Goal: Book appointment/travel/reservation

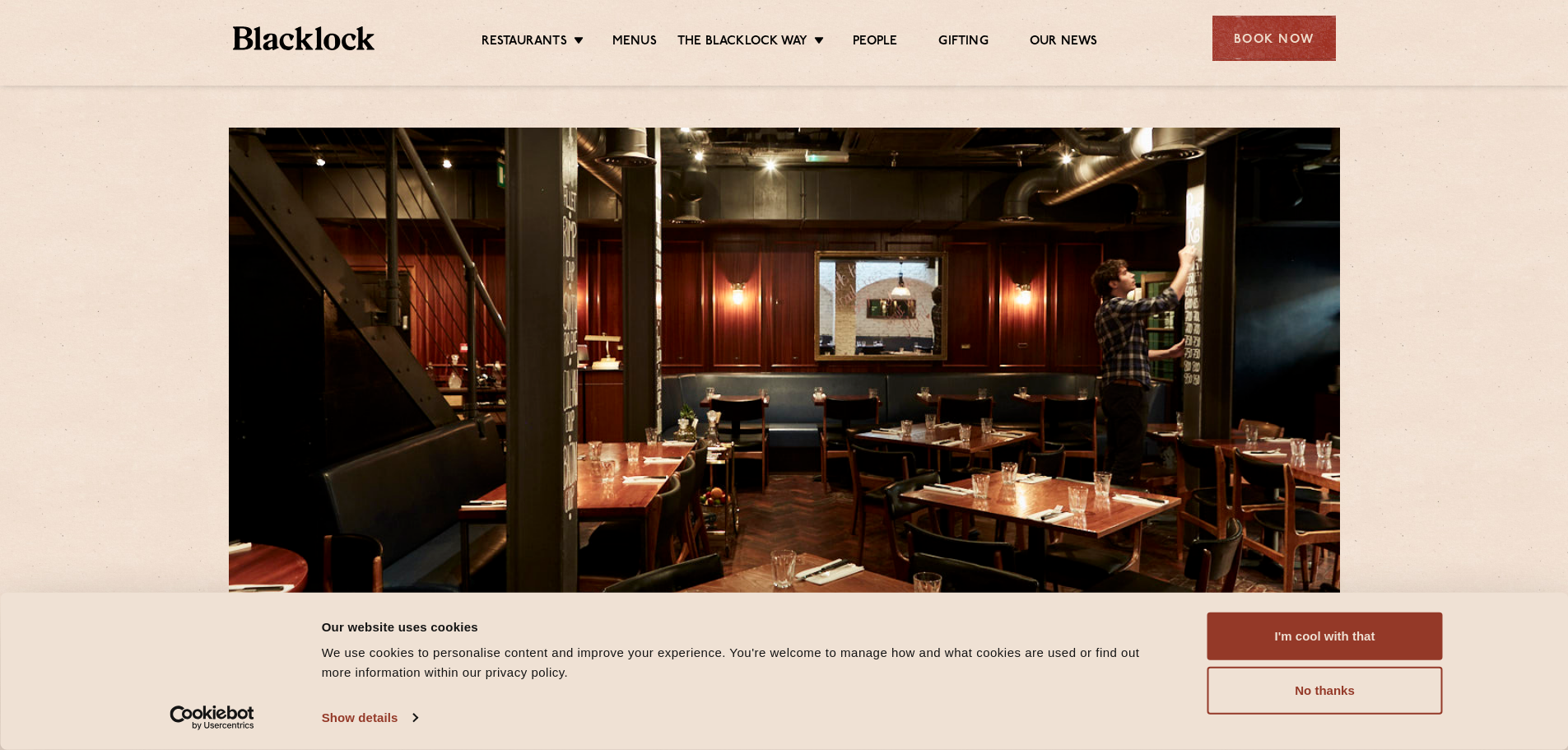
click at [0, 0] on link "Soho" at bounding box center [0, 0] width 0 height 0
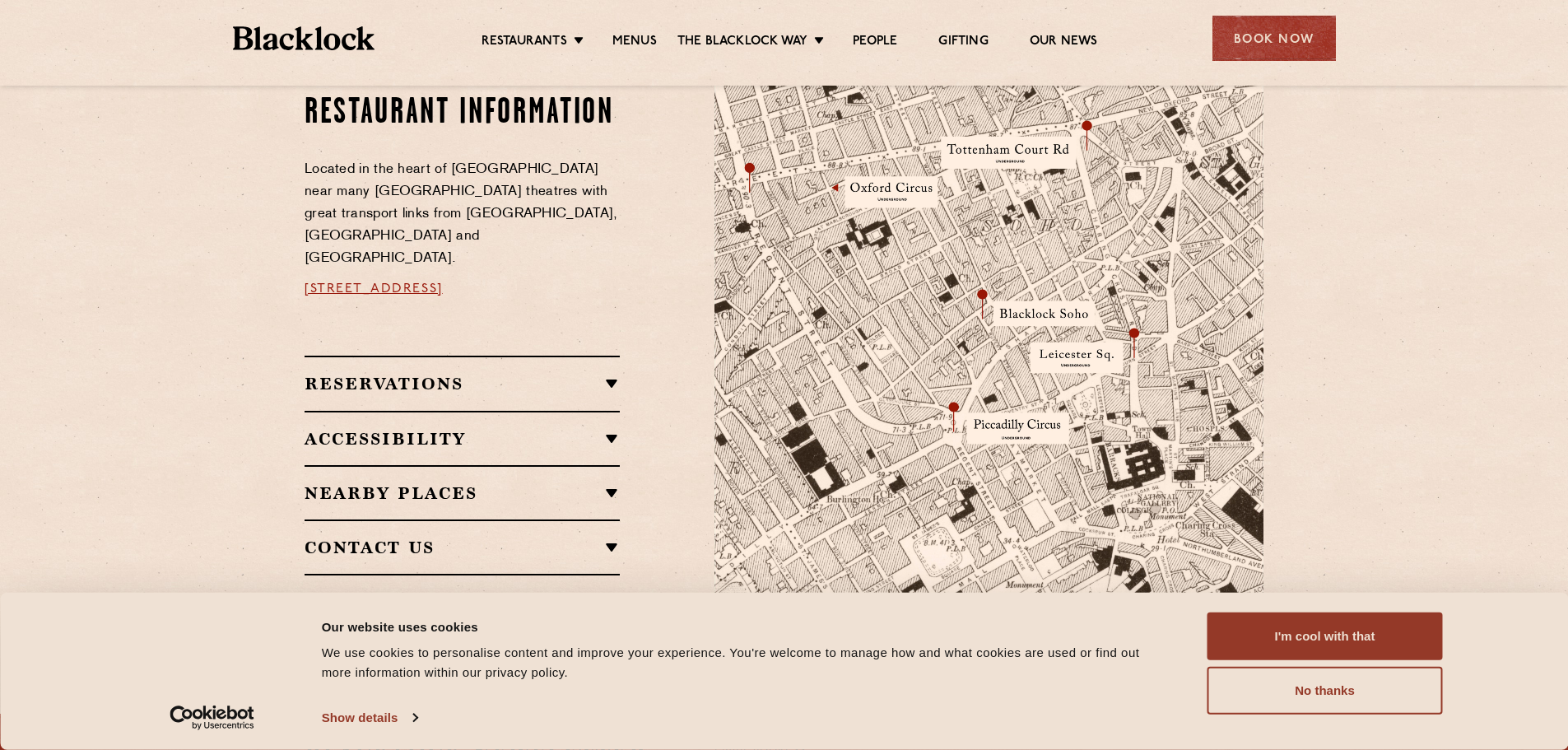
scroll to position [987, 0]
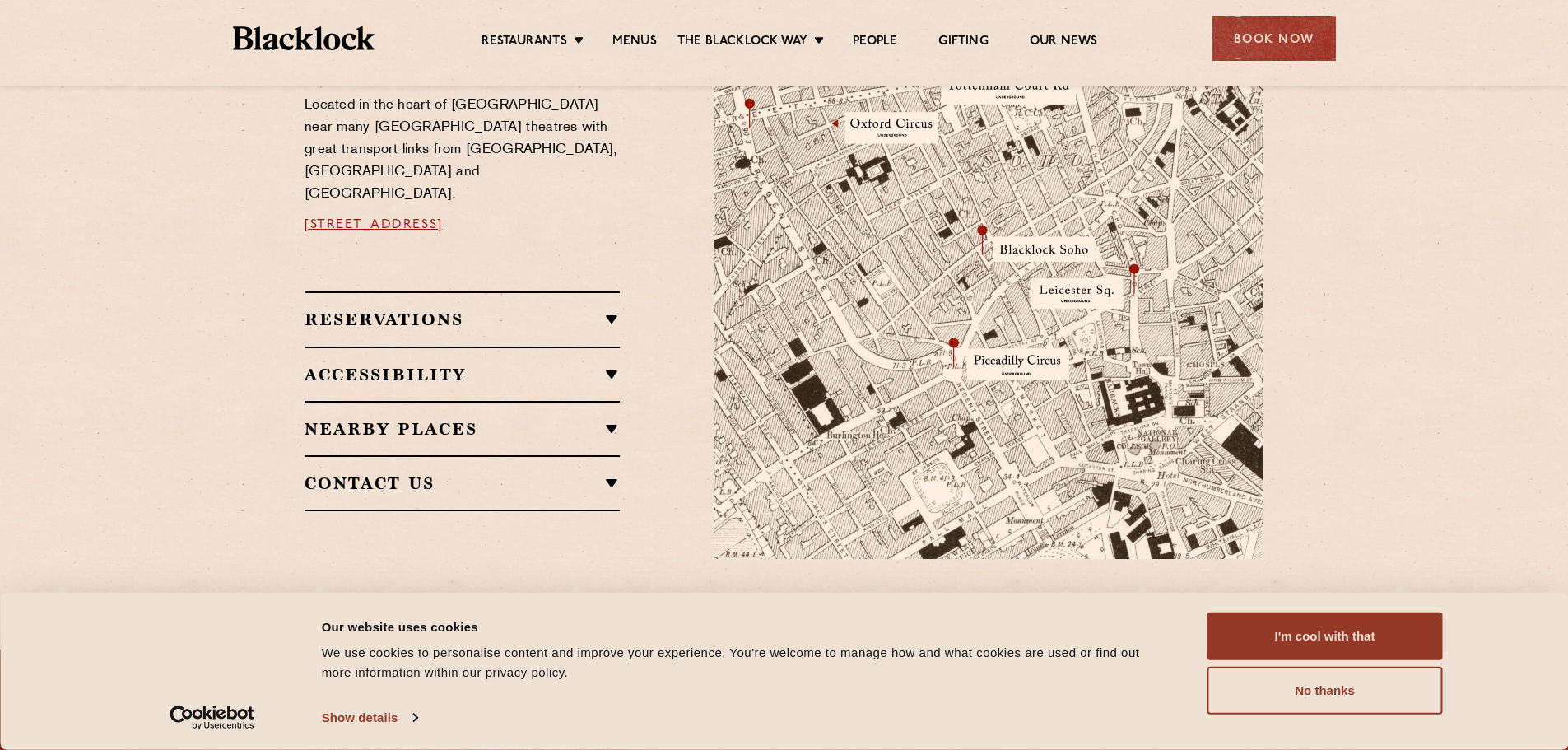
click at [579, 310] on h2 "Reservations" at bounding box center [463, 320] width 316 height 20
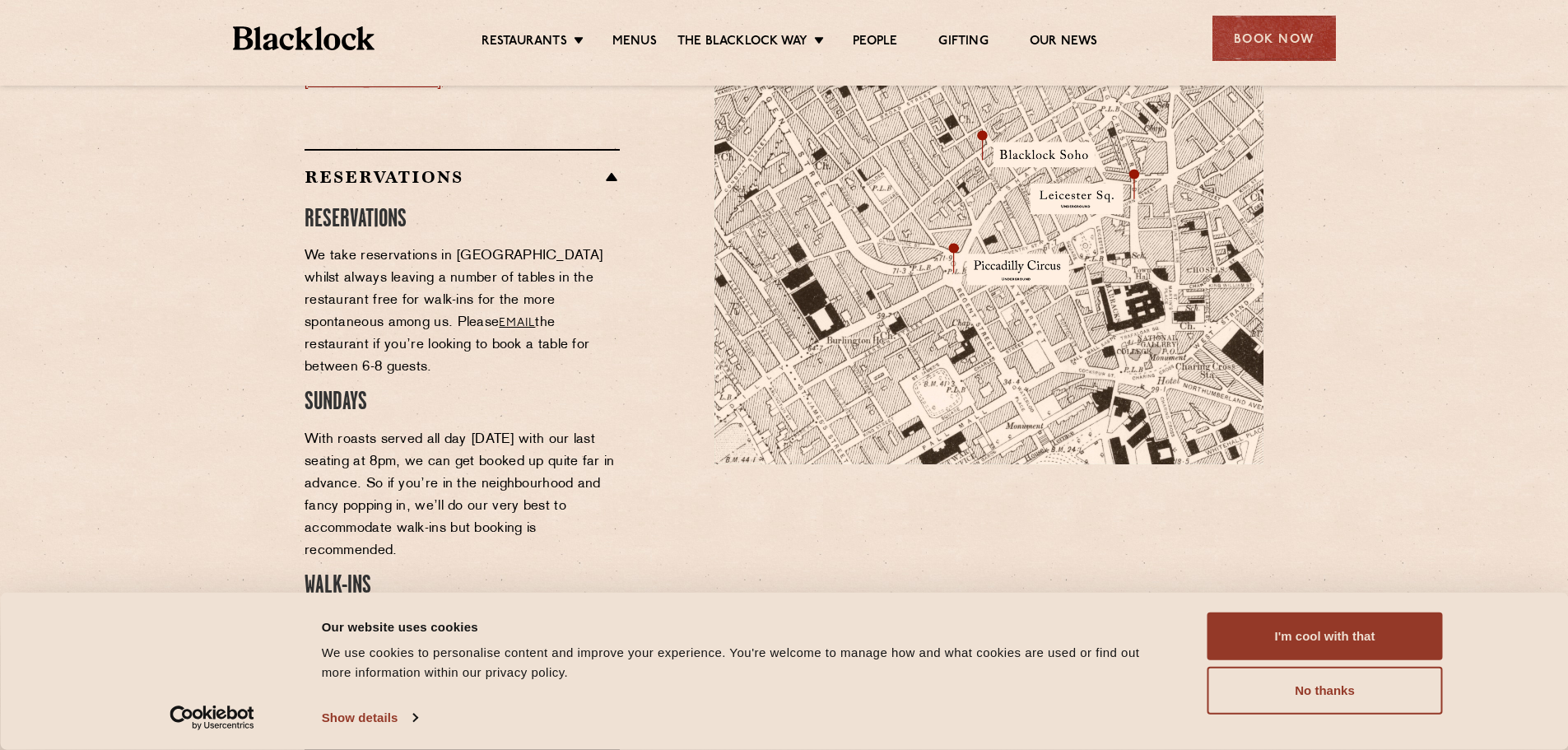
scroll to position [1070, 0]
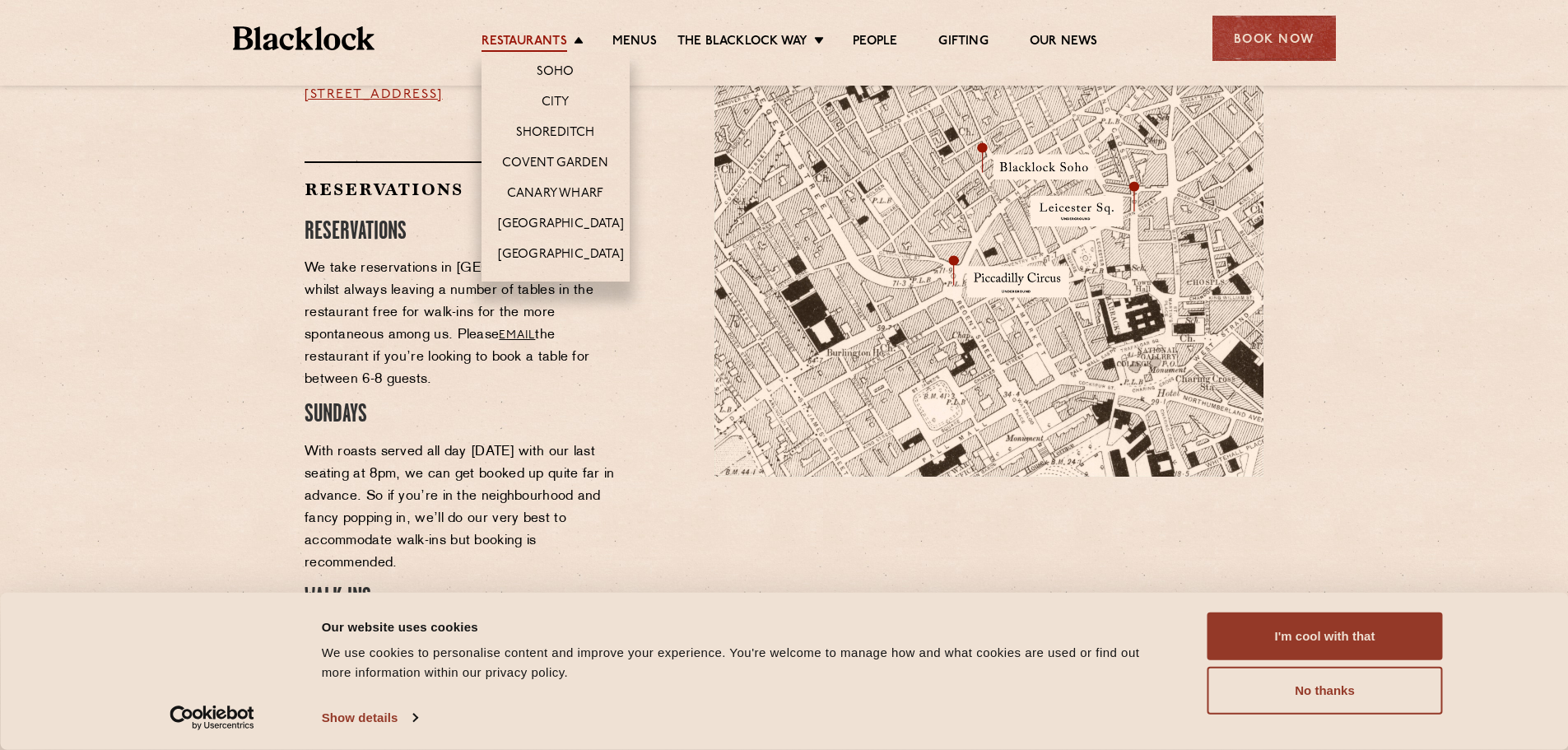
click at [514, 34] on link "Restaurants" at bounding box center [525, 43] width 86 height 18
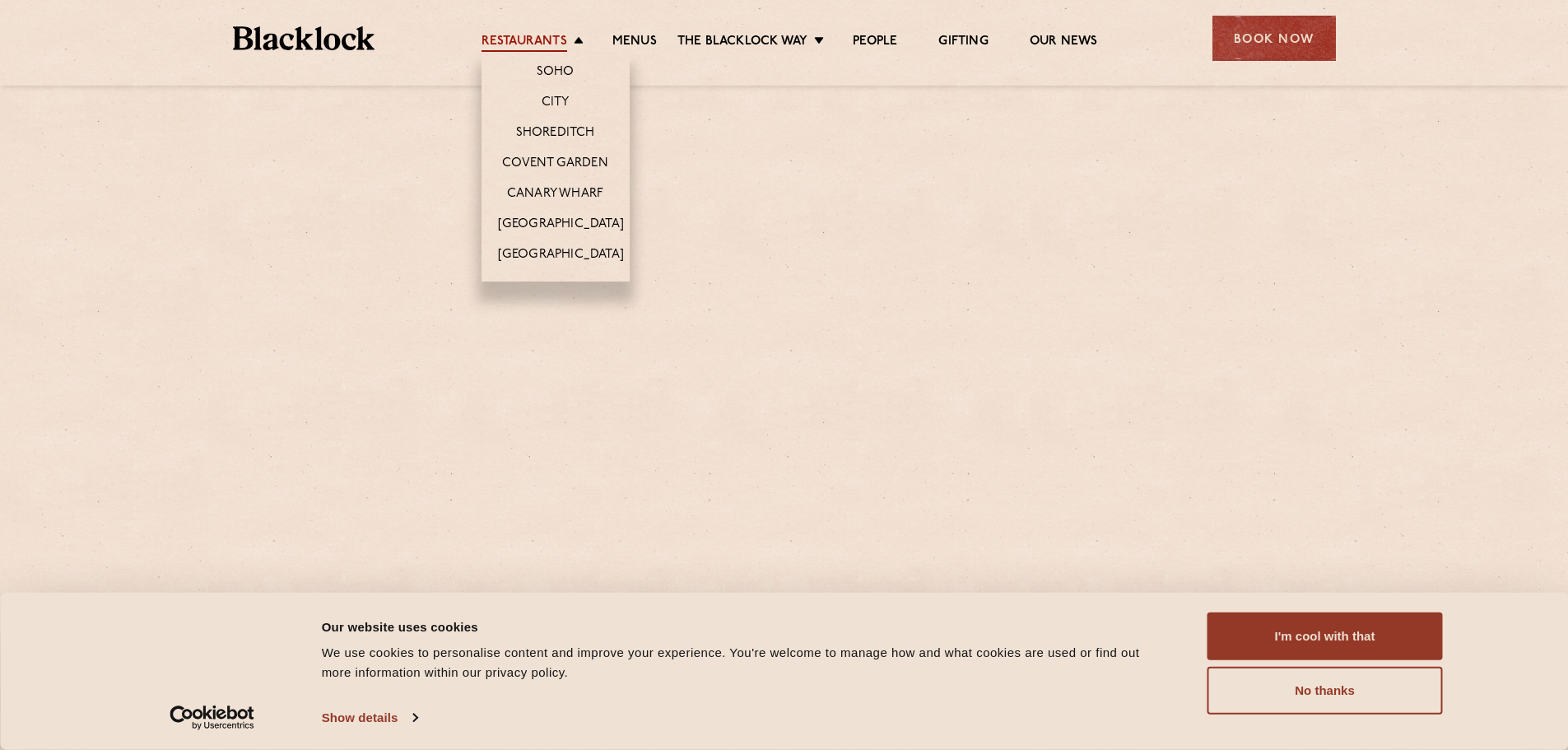
click at [511, 32] on ul "Restaurants [GEOGRAPHIC_DATA] [GEOGRAPHIC_DATA] [GEOGRAPHIC_DATA] [GEOGRAPHIC_D…" at bounding box center [789, 38] width 829 height 26
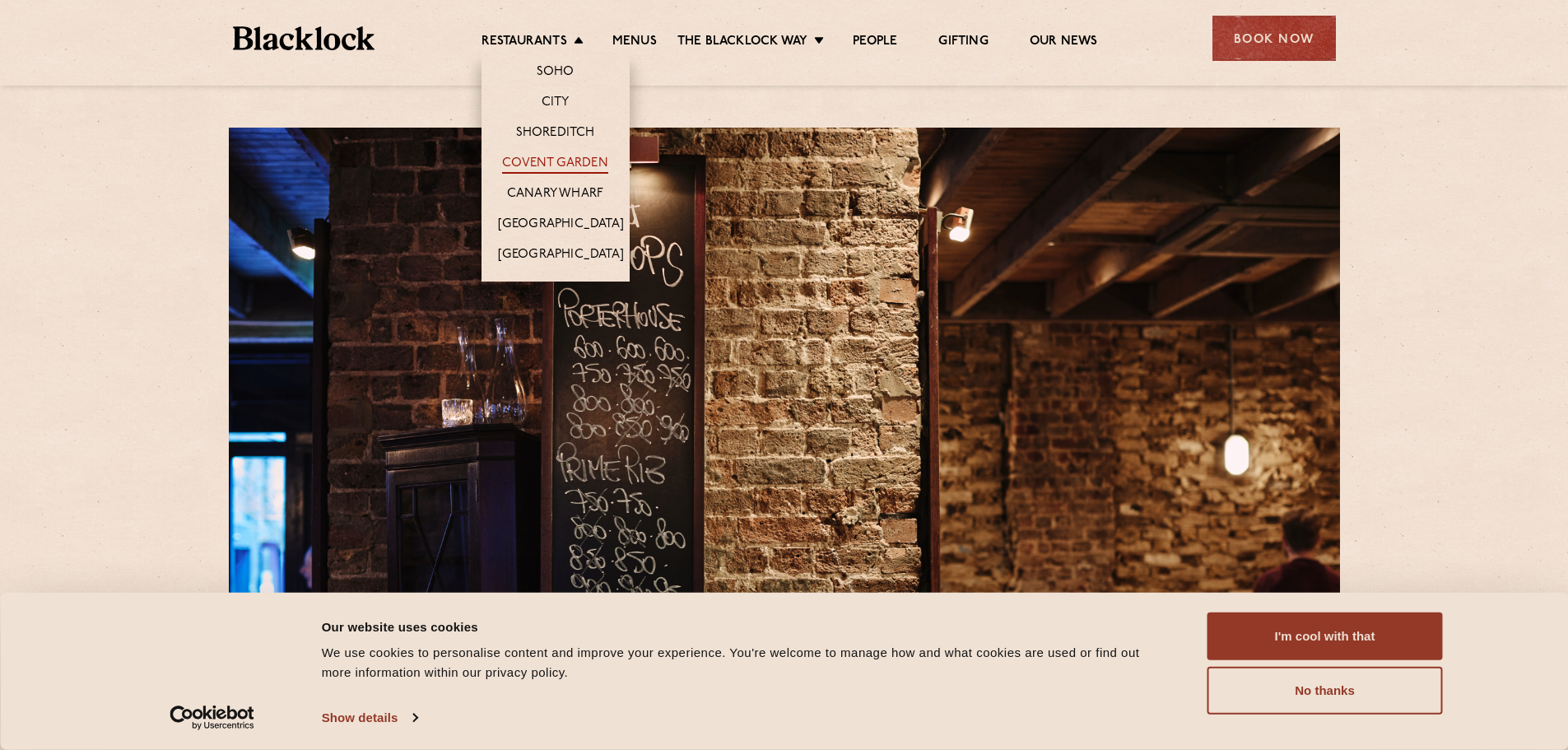
click at [574, 160] on link "Covent Garden" at bounding box center [555, 164] width 107 height 18
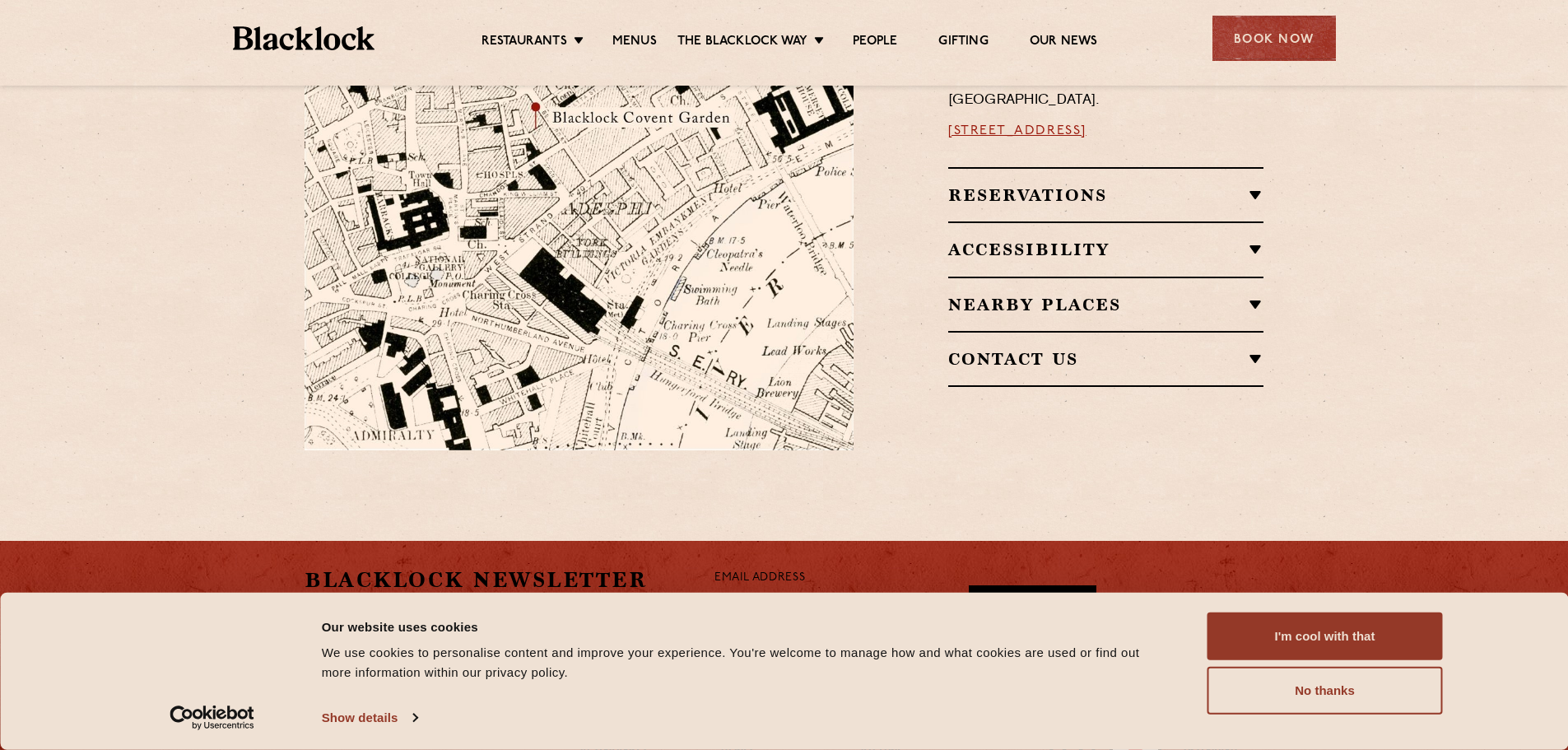
scroll to position [1048, 0]
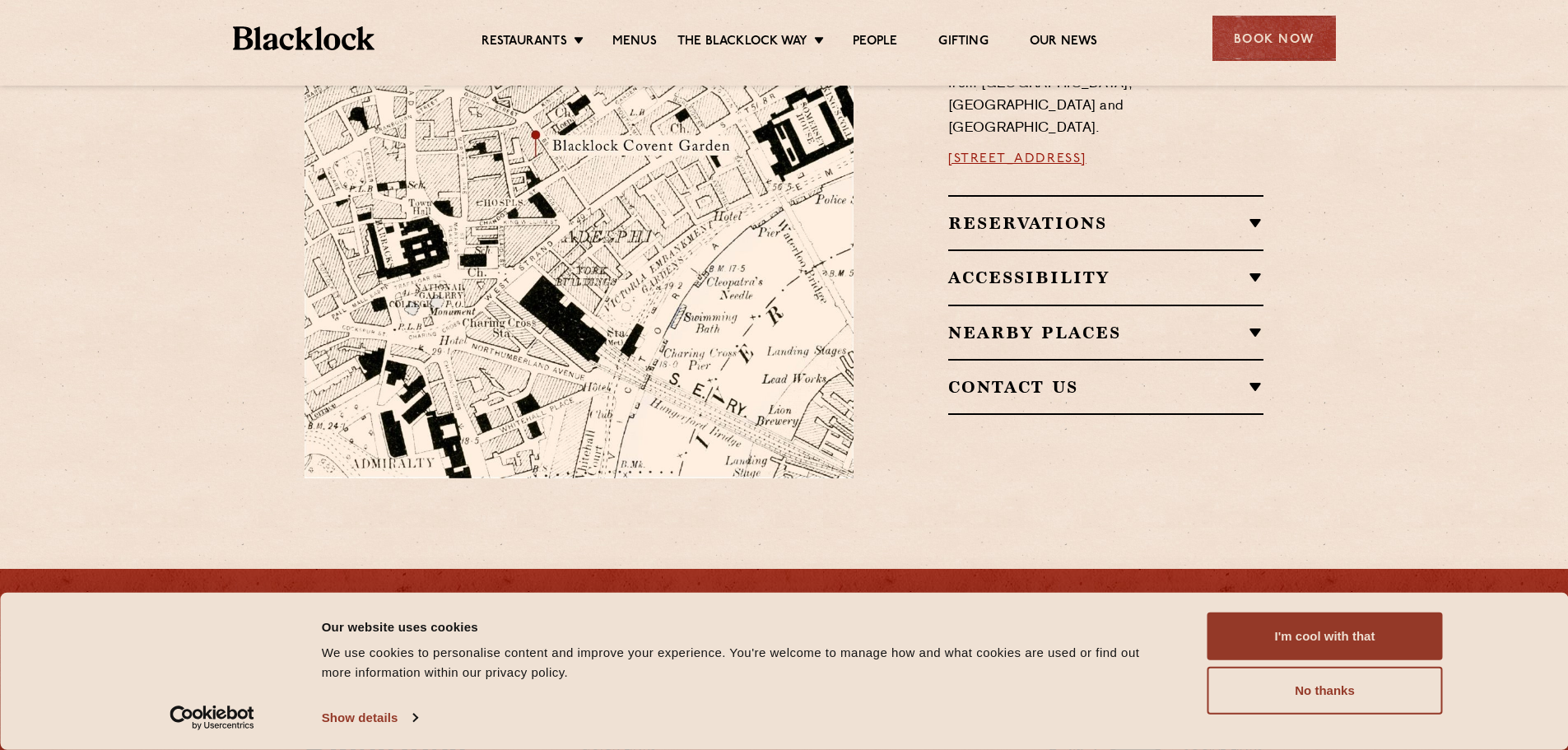
click at [1094, 213] on h2 "Reservations" at bounding box center [1106, 223] width 316 height 20
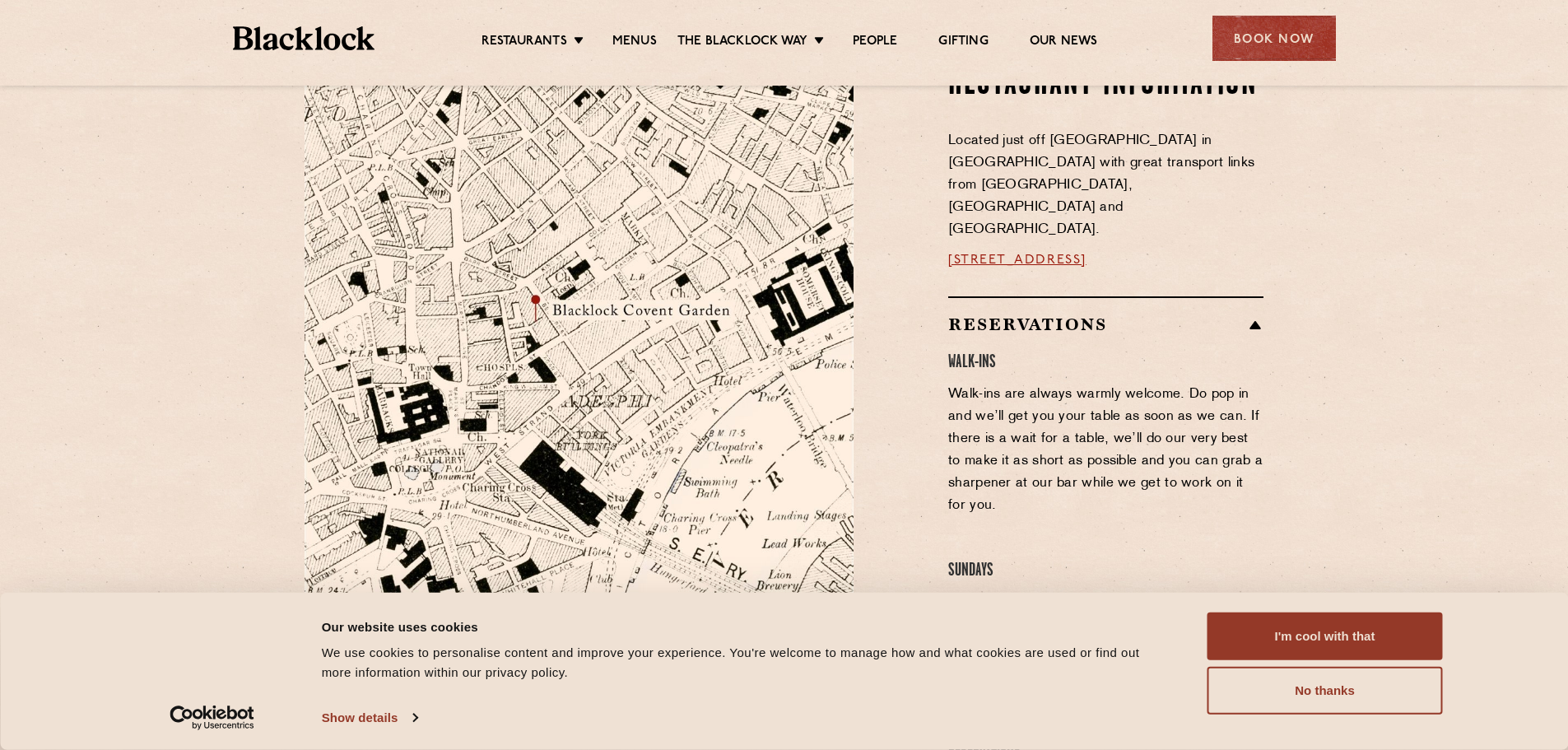
scroll to position [800, 0]
